Goal: Browse casually

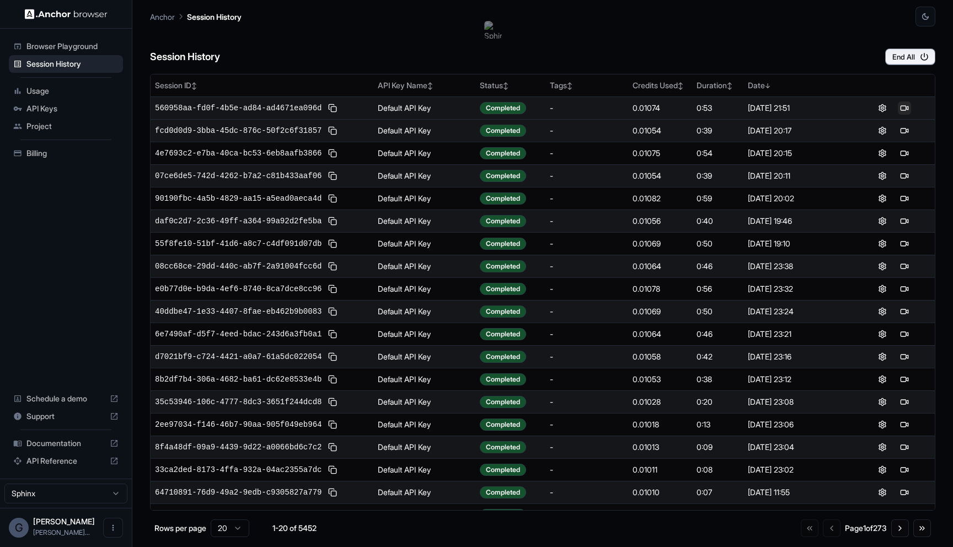
click at [902, 110] on button at bounding box center [903, 107] width 13 height 13
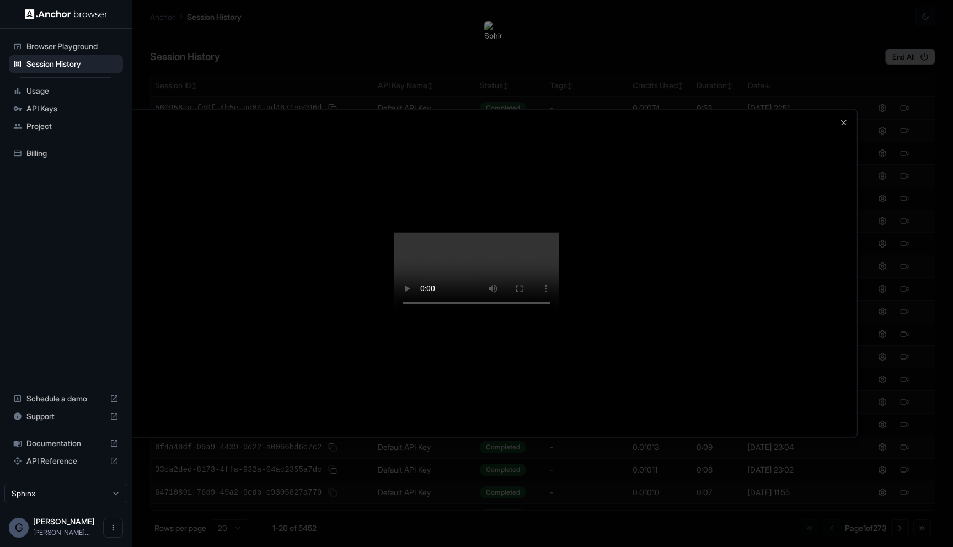
click at [466, 315] on video at bounding box center [476, 273] width 165 height 83
click at [530, 315] on video at bounding box center [476, 273] width 165 height 83
click at [847, 118] on icon "button" at bounding box center [843, 122] width 9 height 9
